Goal: Check status: Check status

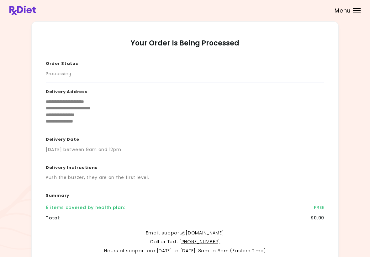
click at [257, 6] on header at bounding box center [185, 10] width 370 height 21
click at [257, 13] on div at bounding box center [356, 13] width 8 height 1
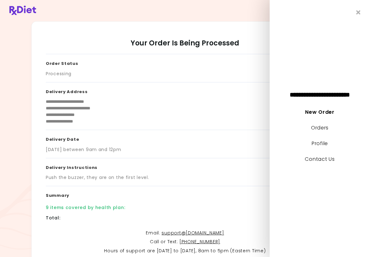
click at [257, 114] on link "New Order" at bounding box center [319, 111] width 29 height 7
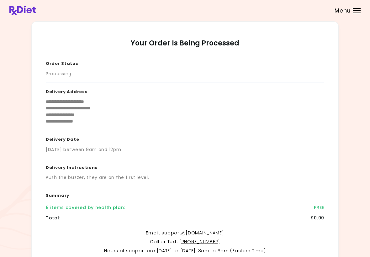
click at [257, 8] on div at bounding box center [356, 8] width 8 height 1
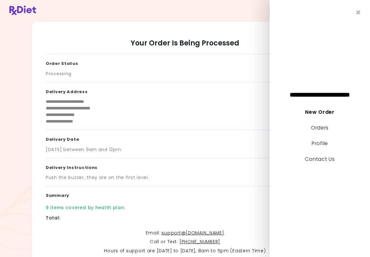
click at [257, 129] on link "Orders" at bounding box center [320, 127] width 18 height 7
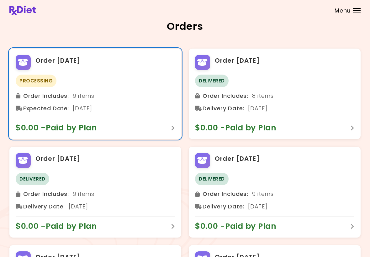
click at [172, 127] on icon at bounding box center [173, 128] width 4 height 6
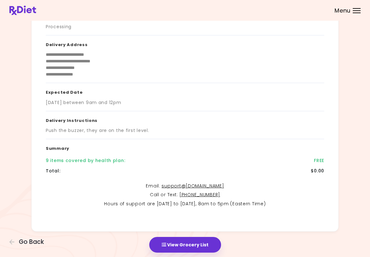
scroll to position [62, 0]
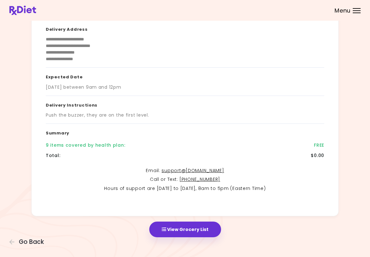
click at [196, 224] on button "View Grocery List" at bounding box center [185, 229] width 72 height 16
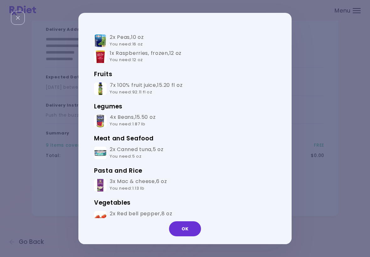
scroll to position [104, 0]
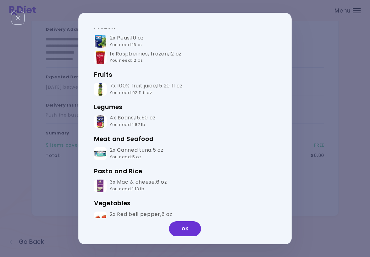
click at [191, 234] on button "OK" at bounding box center [185, 228] width 32 height 15
